Goal: Transaction & Acquisition: Purchase product/service

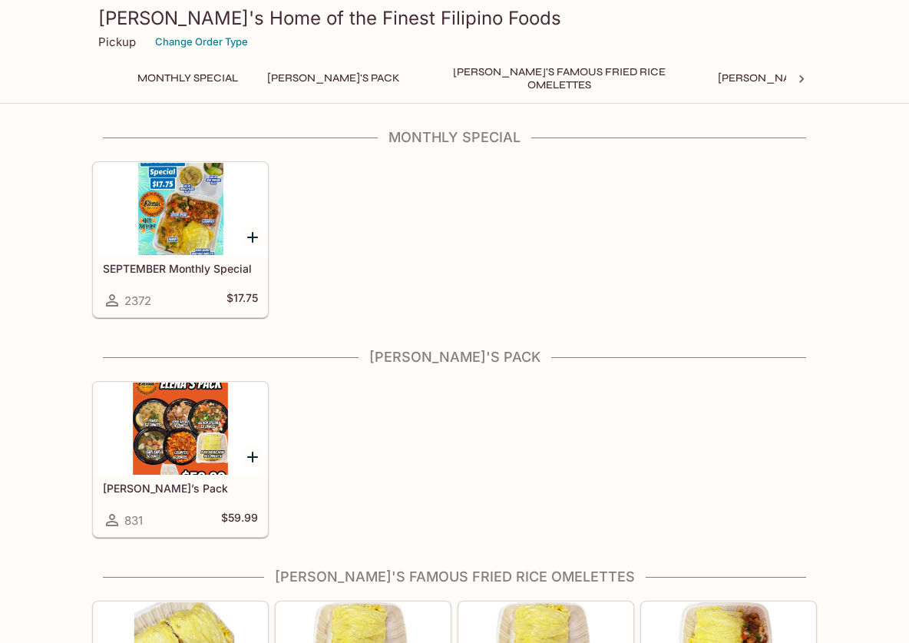
click at [181, 247] on div at bounding box center [181, 209] width 174 height 92
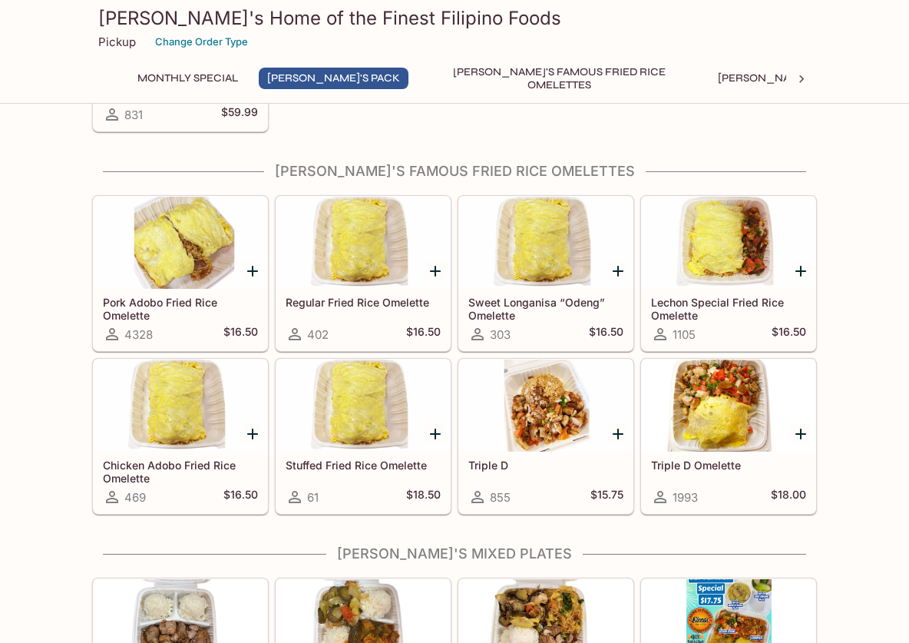
scroll to position [469, 0]
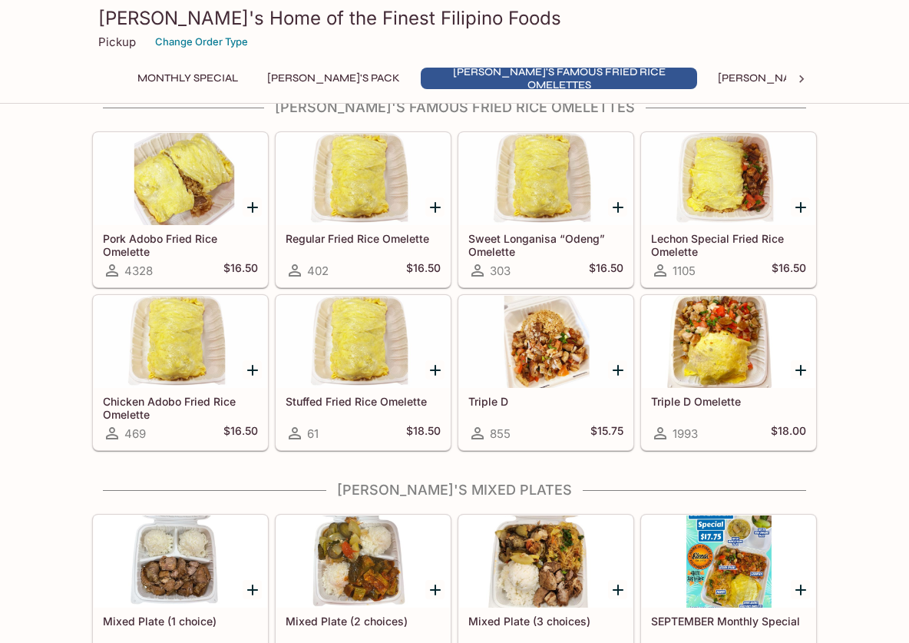
click at [732, 344] on div at bounding box center [729, 342] width 174 height 92
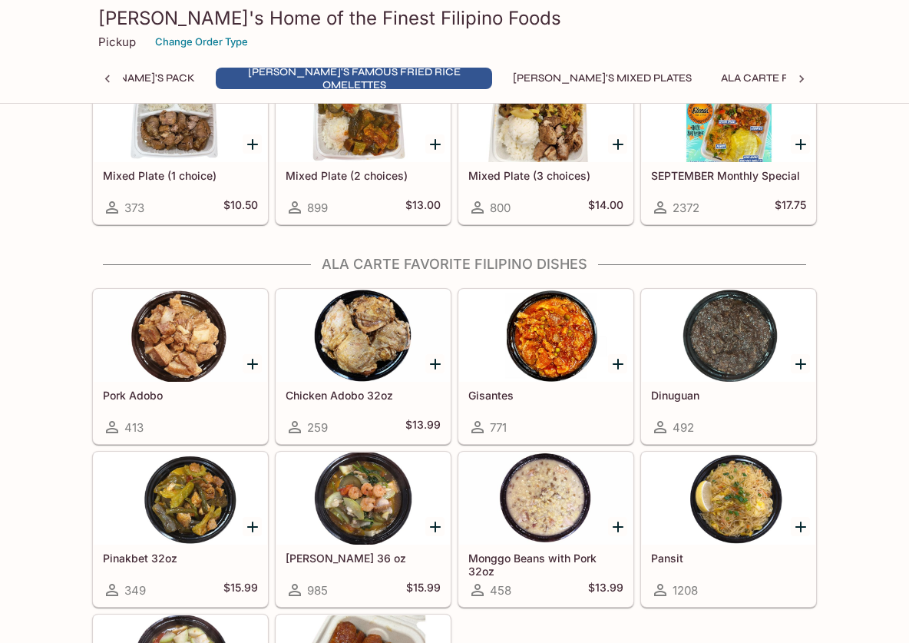
scroll to position [585, 0]
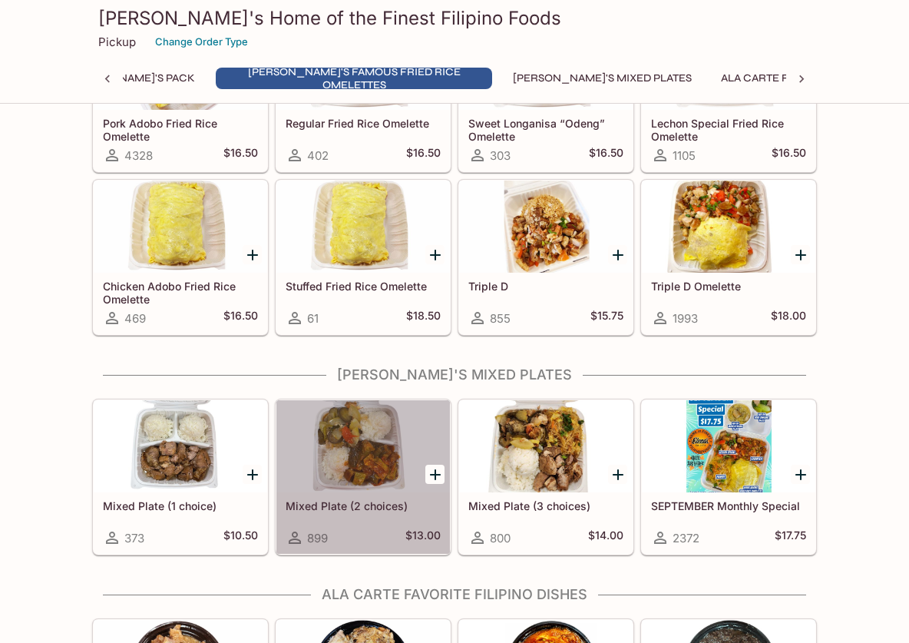
click at [369, 406] on div at bounding box center [364, 446] width 174 height 92
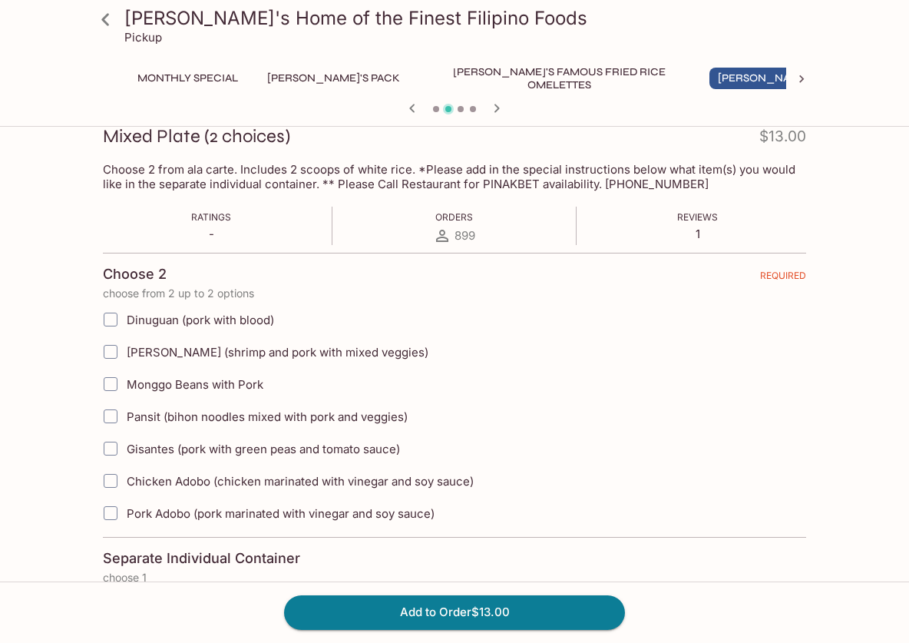
scroll to position [420, 0]
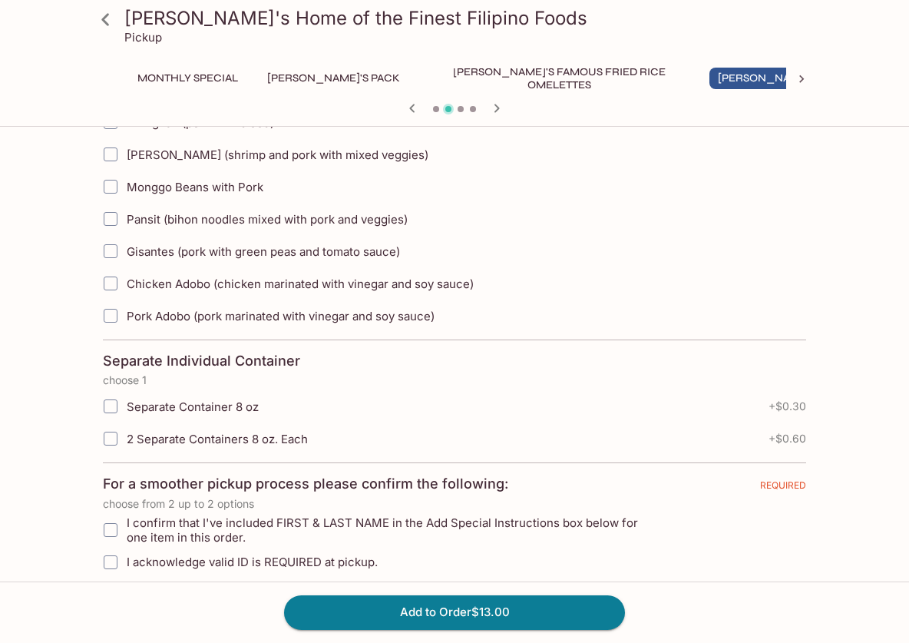
click at [141, 286] on span "Chicken Adobo (chicken marinated with vinegar and soy sauce)" at bounding box center [300, 284] width 347 height 15
click at [126, 286] on input "Chicken Adobo (chicken marinated with vinegar and soy sauce)" at bounding box center [110, 283] width 31 height 31
checkbox input "true"
click at [107, 150] on input "[PERSON_NAME] (shrimp and pork with mixed veggies)" at bounding box center [110, 154] width 31 height 31
checkbox input "true"
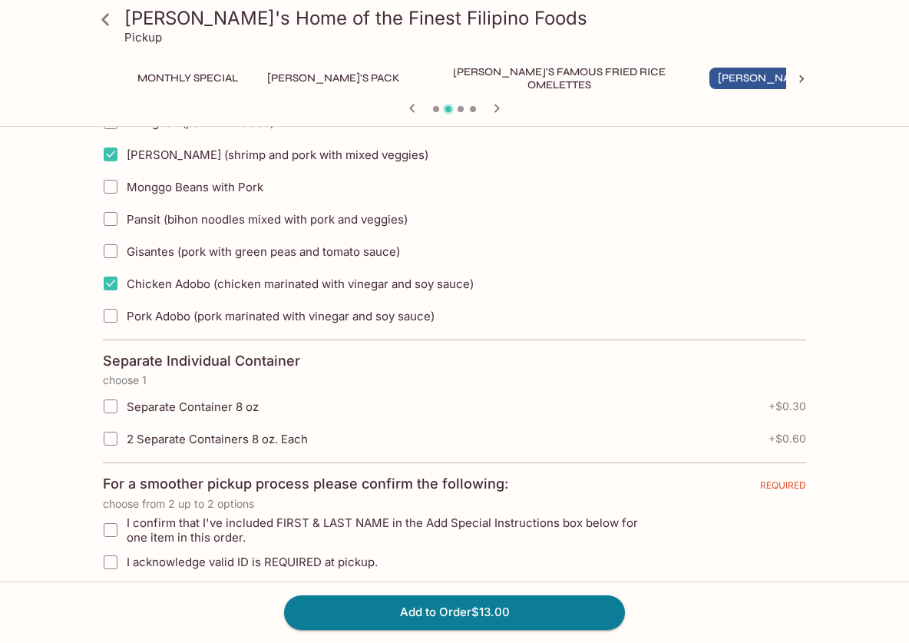
scroll to position [277, 0]
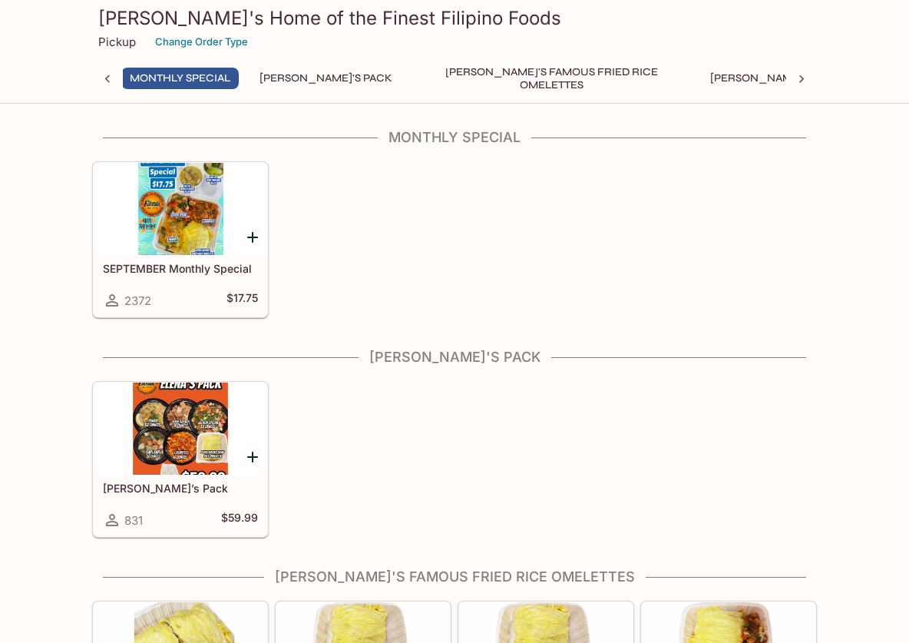
scroll to position [0, 6]
